Goal: Task Accomplishment & Management: Manage account settings

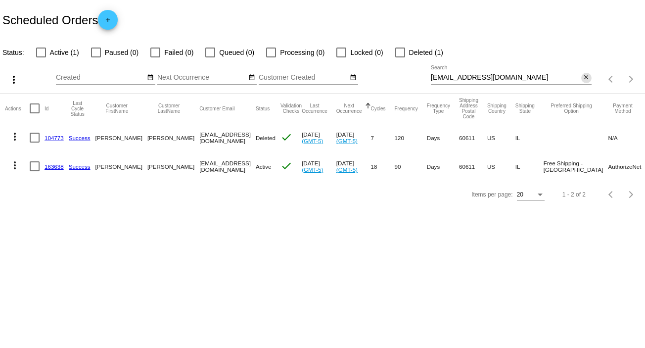
click at [586, 77] on mat-icon "close" at bounding box center [586, 78] width 7 height 8
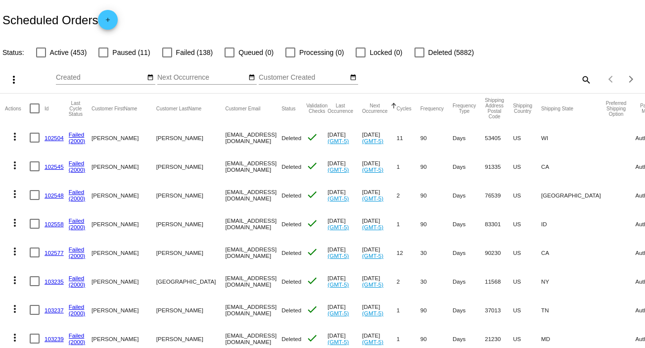
click at [580, 81] on mat-icon "search" at bounding box center [586, 79] width 12 height 15
click at [575, 81] on input "Search" at bounding box center [511, 78] width 161 height 8
paste input "[EMAIL_ADDRESS][DOMAIN_NAME]"
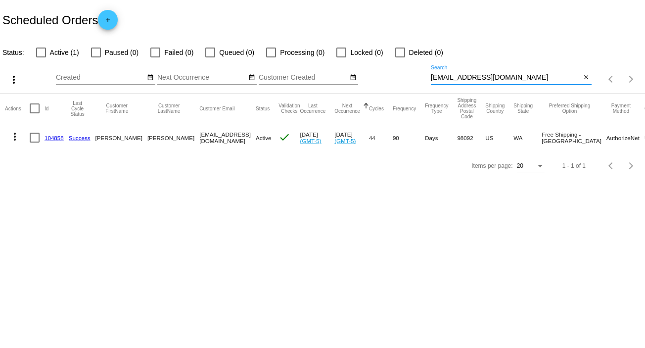
type input "[EMAIL_ADDRESS][DOMAIN_NAME]"
click at [16, 135] on mat-icon "more_vert" at bounding box center [15, 137] width 12 height 12
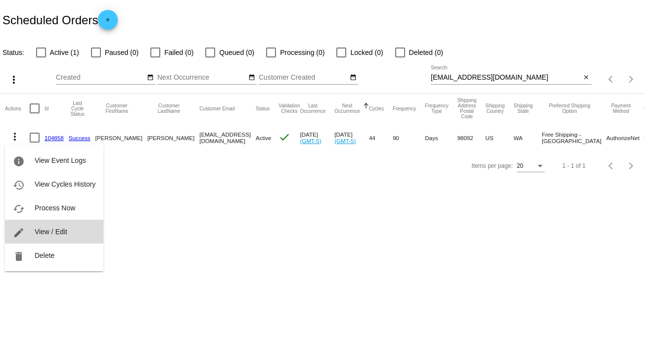
click at [59, 235] on button "edit View / Edit" at bounding box center [54, 232] width 98 height 24
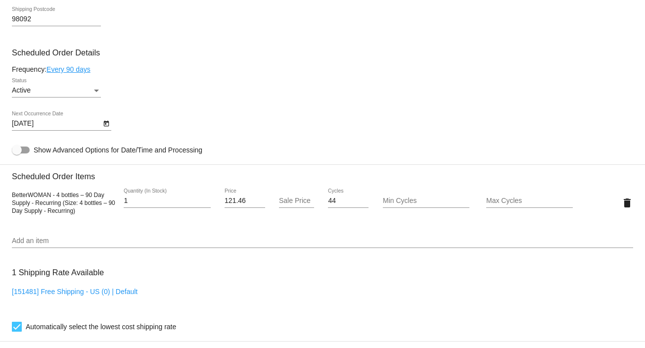
scroll to position [548, 0]
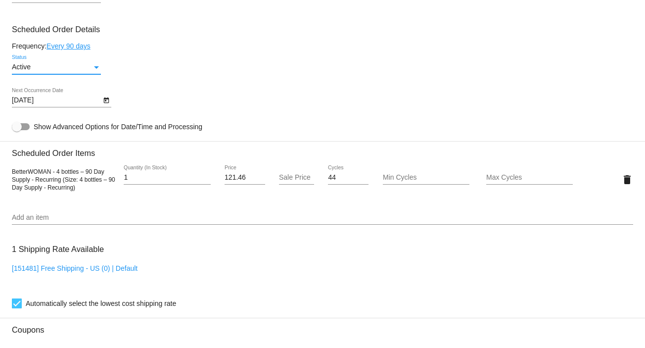
click at [93, 68] on div "Status" at bounding box center [96, 67] width 9 height 8
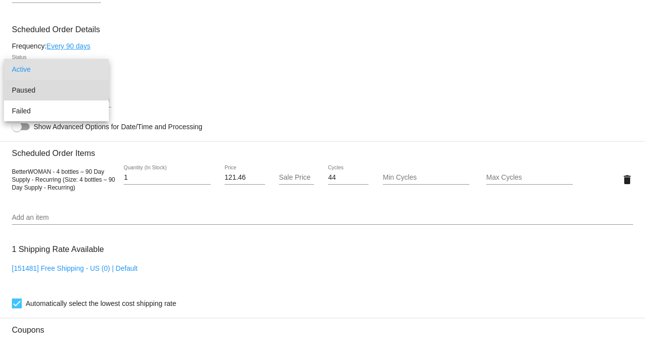
click at [86, 84] on span "Paused" at bounding box center [56, 90] width 89 height 21
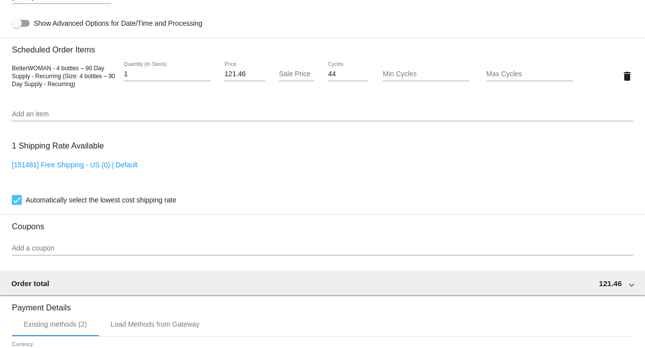
scroll to position [854, 0]
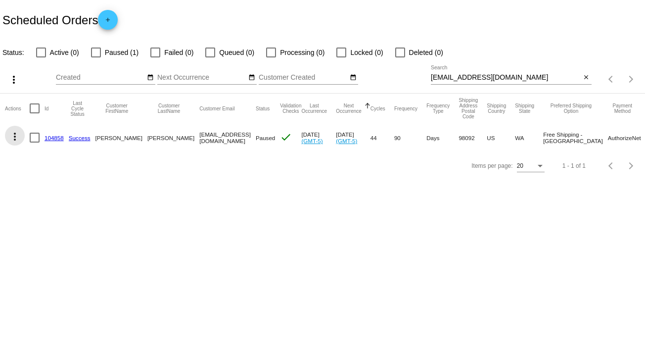
click at [12, 132] on mat-icon "more_vert" at bounding box center [15, 137] width 12 height 12
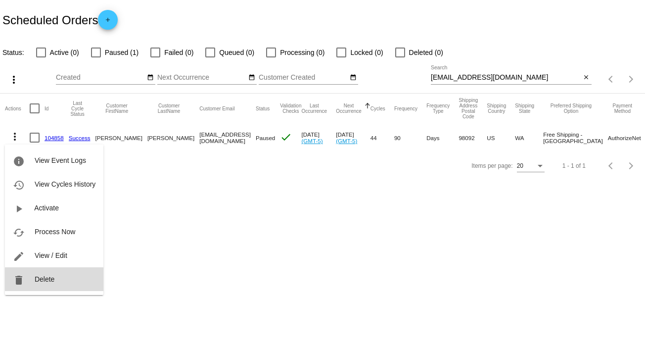
click at [50, 278] on span "Delete" at bounding box center [45, 279] width 20 height 8
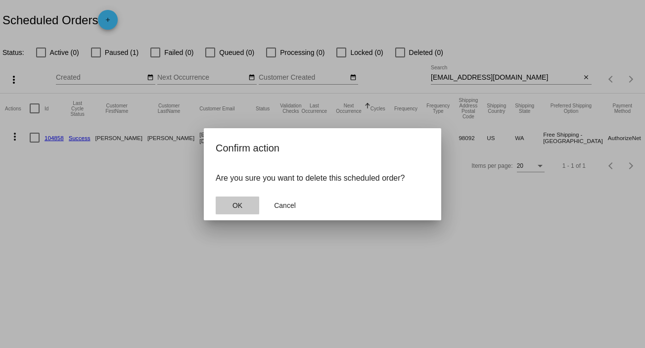
click at [243, 197] on button "OK" at bounding box center [238, 205] width 44 height 18
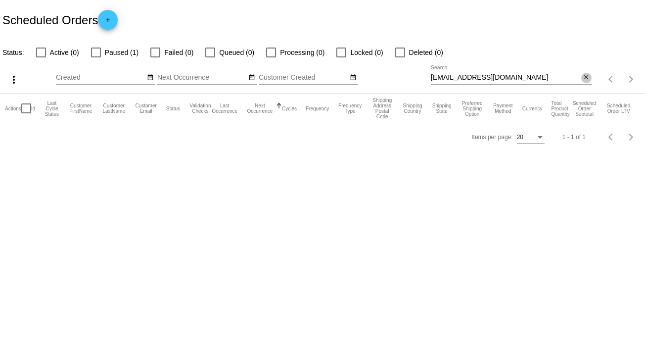
click at [585, 80] on mat-icon "close" at bounding box center [586, 78] width 7 height 8
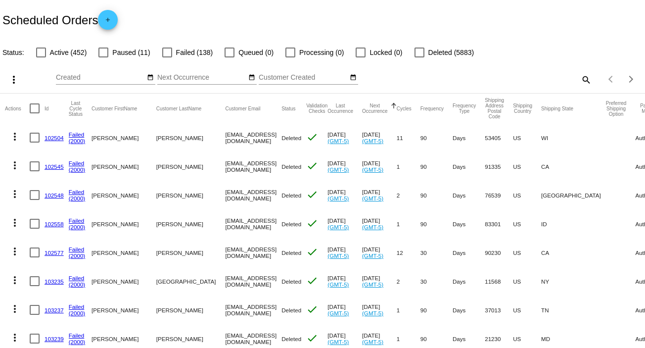
click at [580, 79] on mat-icon "search" at bounding box center [586, 79] width 12 height 15
click at [578, 79] on input "Search" at bounding box center [511, 78] width 161 height 8
paste input "[EMAIL_ADDRESS][DOMAIN_NAME]"
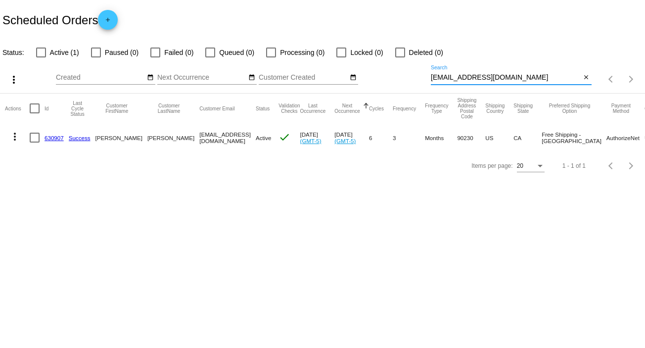
type input "[EMAIL_ADDRESS][DOMAIN_NAME]"
click at [18, 134] on mat-icon "more_vert" at bounding box center [15, 137] width 12 height 12
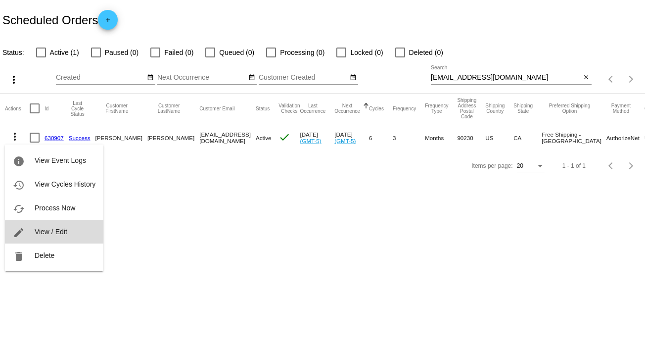
click at [60, 233] on span "View / Edit" at bounding box center [51, 231] width 33 height 8
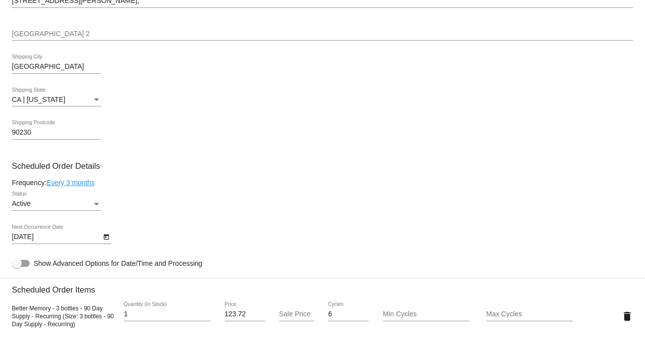
scroll to position [441, 0]
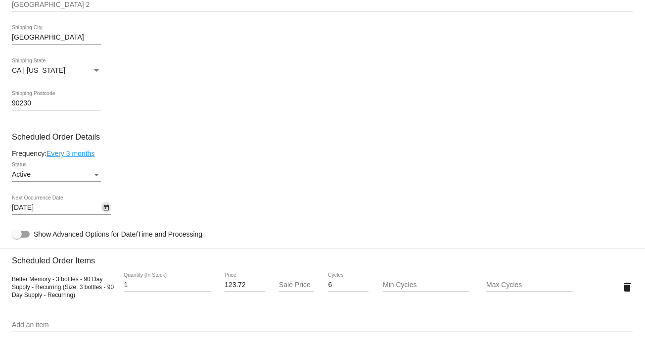
click at [105, 211] on icon "Open calendar" at bounding box center [105, 208] width 5 height 6
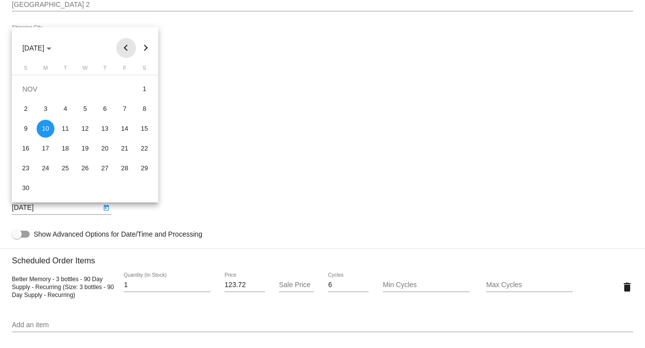
click at [123, 51] on button "Previous month" at bounding box center [126, 48] width 20 height 20
click at [144, 46] on button "Next month" at bounding box center [146, 48] width 20 height 20
click at [122, 47] on button "Previous month" at bounding box center [126, 48] width 20 height 20
click at [45, 148] on div "20" at bounding box center [46, 148] width 18 height 18
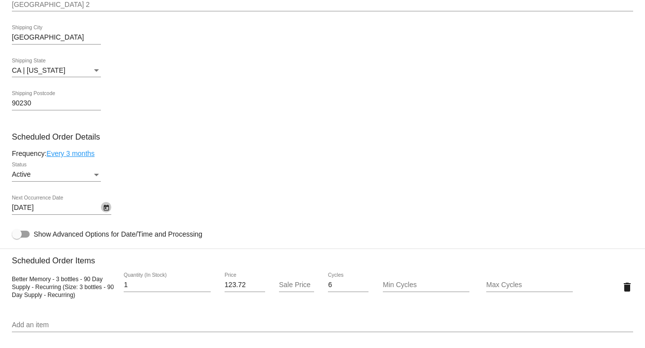
click at [108, 205] on icon "Open calendar" at bounding box center [106, 208] width 7 height 12
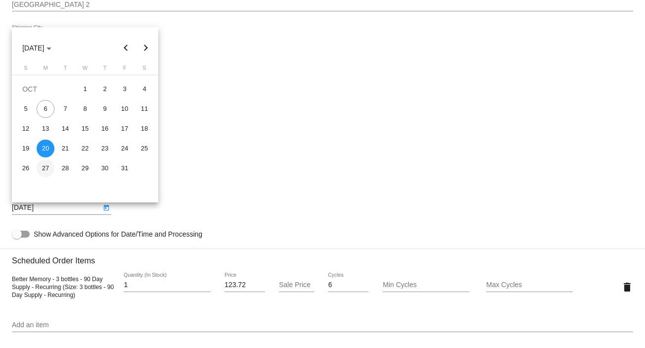
click at [43, 168] on div "27" at bounding box center [46, 168] width 18 height 18
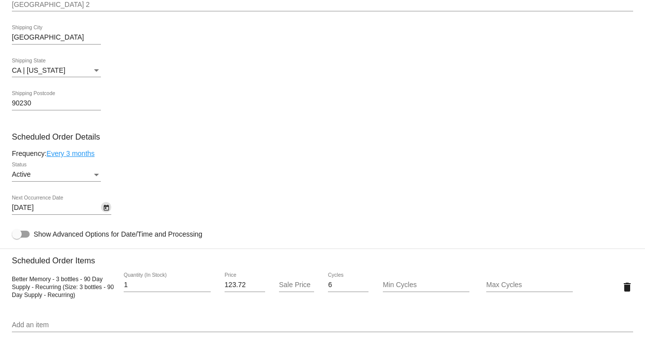
click at [103, 203] on div "[DATE] Next Occurrence Date" at bounding box center [61, 204] width 99 height 19
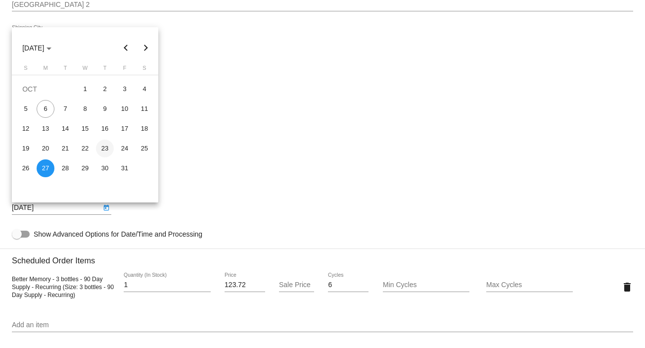
click at [104, 146] on div "23" at bounding box center [105, 148] width 18 height 18
type input "[DATE]"
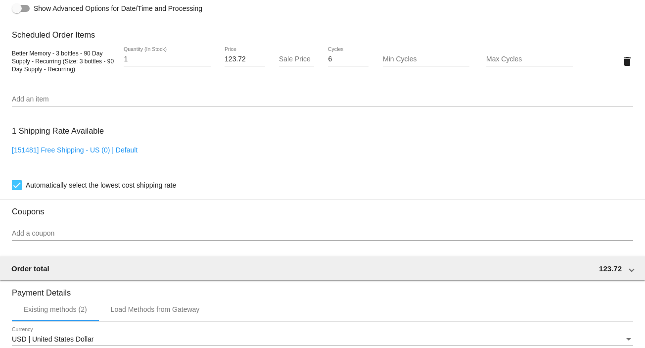
scroll to position [854, 0]
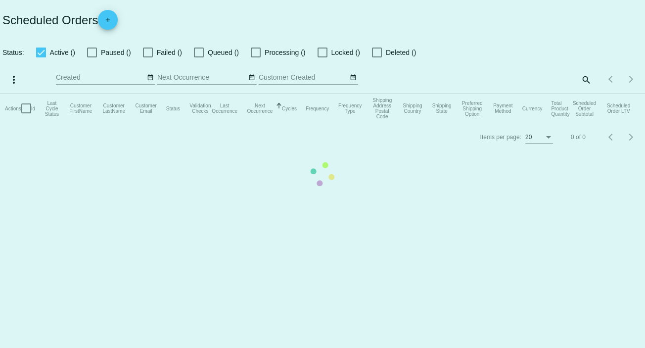
checkbox input "false"
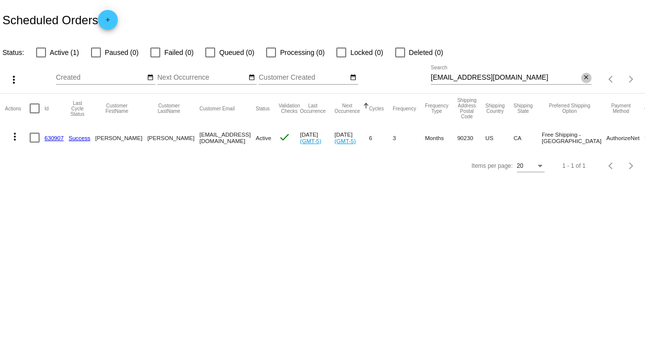
click at [587, 75] on mat-icon "close" at bounding box center [586, 78] width 7 height 8
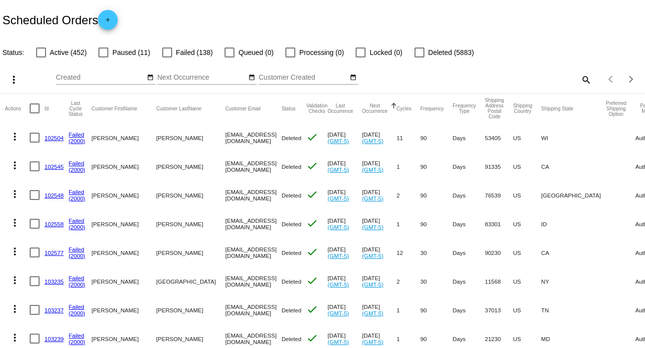
click at [580, 79] on mat-icon "search" at bounding box center [586, 79] width 12 height 15
click at [579, 79] on input "Search" at bounding box center [511, 78] width 161 height 8
paste input "u3188614362@bbnemail.com"
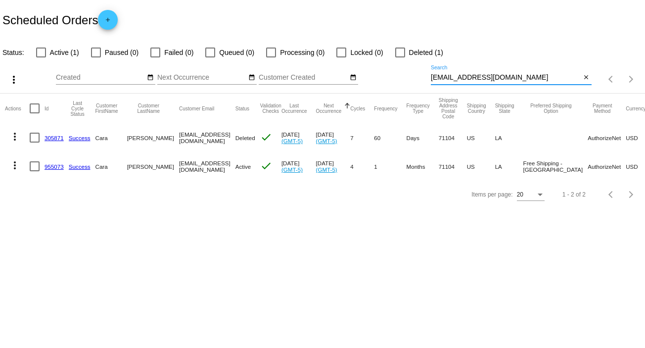
type input "u3188614362@bbnemail.com"
click at [18, 164] on mat-icon "more_vert" at bounding box center [15, 165] width 12 height 12
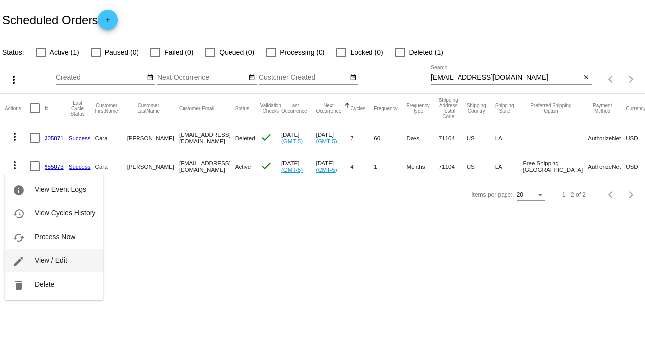
click at [70, 260] on button "edit View / Edit" at bounding box center [54, 260] width 98 height 24
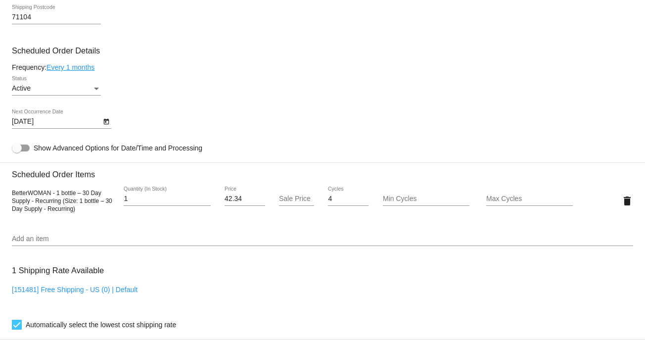
scroll to position [529, 0]
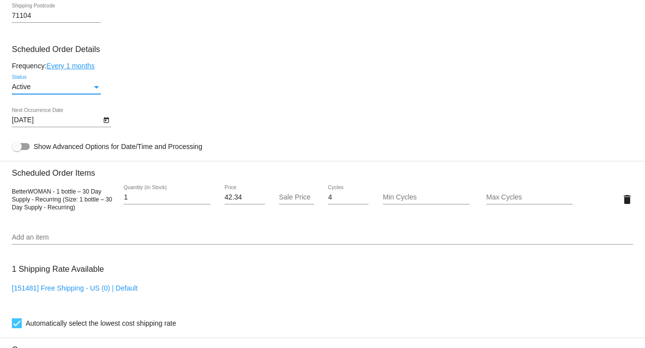
click at [95, 88] on div "Status" at bounding box center [96, 87] width 5 height 2
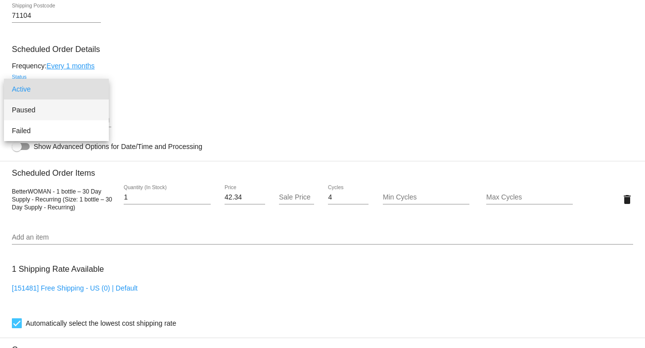
click at [79, 113] on span "Paused" at bounding box center [56, 109] width 89 height 21
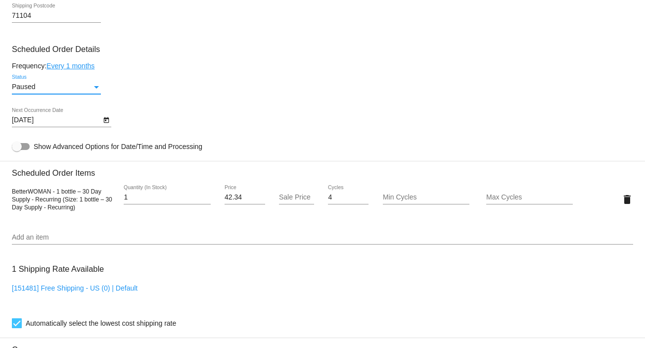
scroll to position [854, 0]
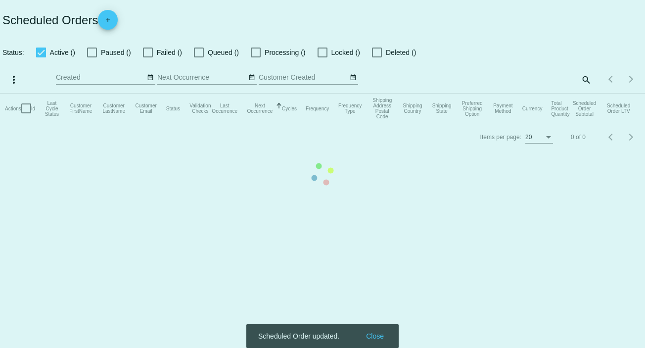
checkbox input "false"
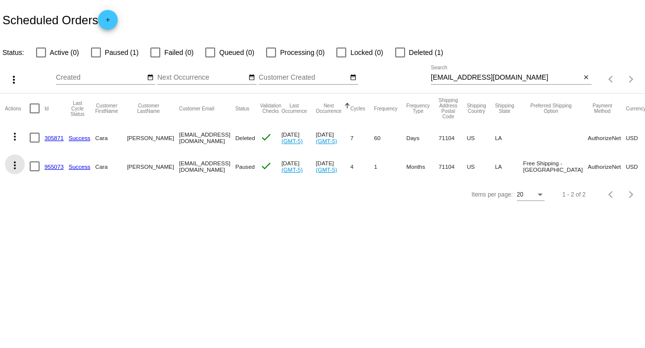
click at [12, 167] on mat-icon "more_vert" at bounding box center [15, 165] width 12 height 12
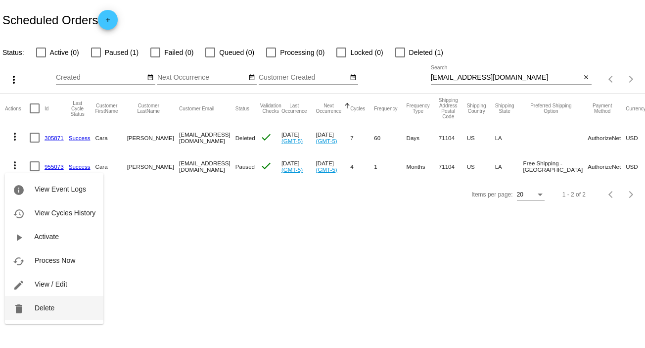
click at [43, 306] on span "Delete" at bounding box center [45, 308] width 20 height 8
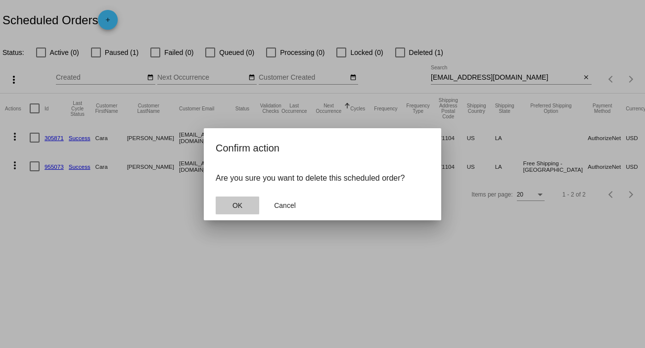
click at [245, 205] on button "OK" at bounding box center [238, 205] width 44 height 18
